Goal: Task Accomplishment & Management: Use online tool/utility

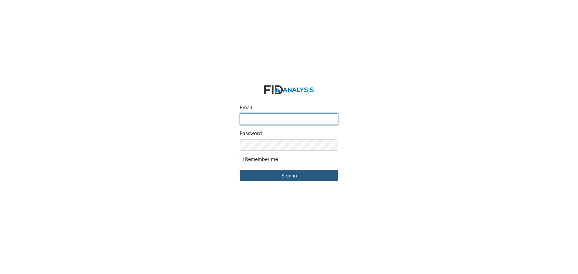
click at [269, 118] on input "Email" at bounding box center [289, 118] width 99 height 11
type input "[EMAIL_ADDRESS][DOMAIN_NAME]"
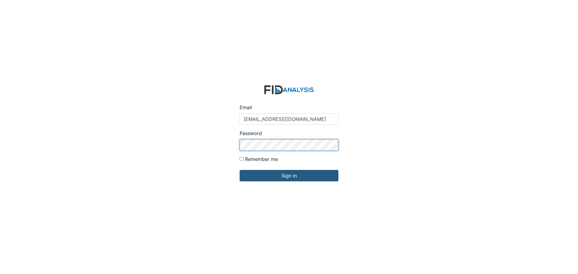
click at [240, 170] on input "Sign in" at bounding box center [289, 175] width 99 height 11
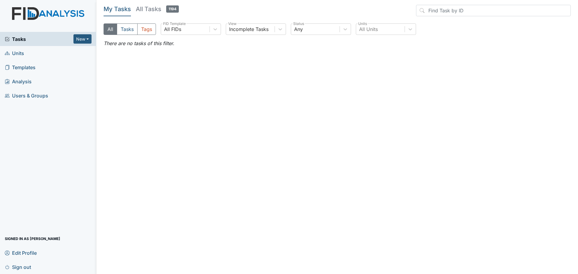
click at [23, 54] on span "Units" at bounding box center [14, 52] width 19 height 9
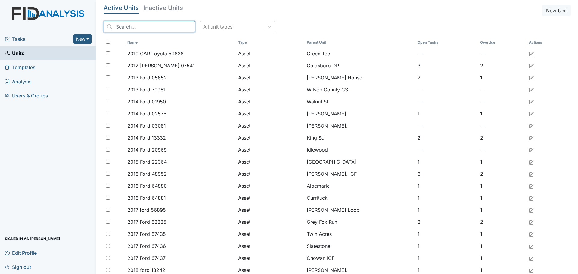
click at [154, 26] on input "search" at bounding box center [149, 26] width 91 height 11
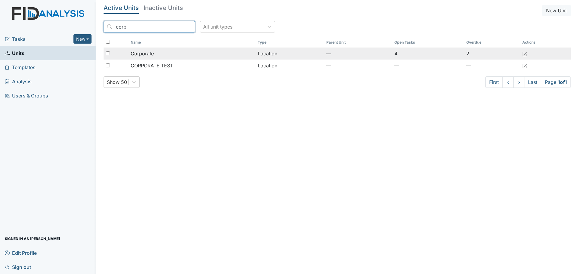
type input "corp"
click at [156, 55] on div "Corporate" at bounding box center [192, 53] width 122 height 7
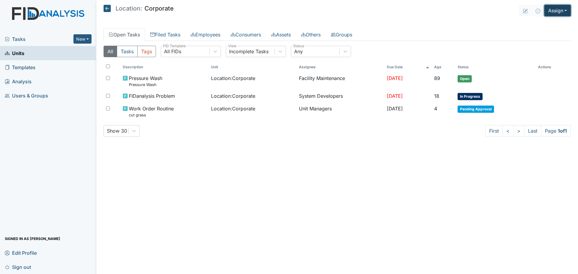
click at [553, 8] on button "Assign" at bounding box center [557, 10] width 26 height 11
click at [547, 34] on link "Assign Inspection" at bounding box center [543, 34] width 54 height 10
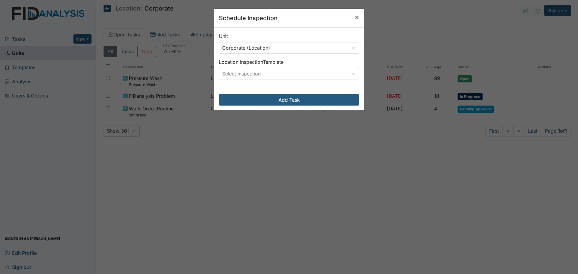
click at [290, 73] on div "Select Inspection" at bounding box center [283, 73] width 129 height 11
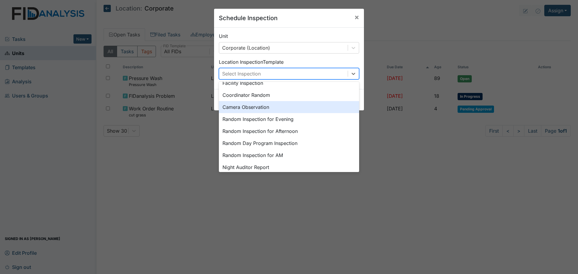
scroll to position [60, 0]
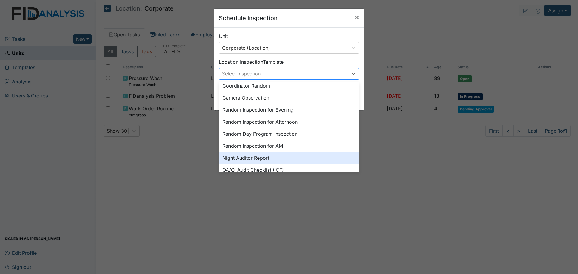
click at [273, 157] on div "Night Auditor Report" at bounding box center [289, 158] width 140 height 12
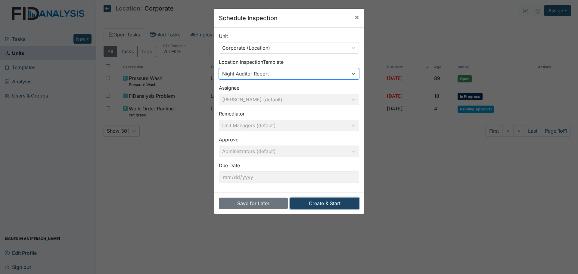
click at [317, 203] on button "Create & Start" at bounding box center [324, 203] width 69 height 11
